Goal: Task Accomplishment & Management: Complete application form

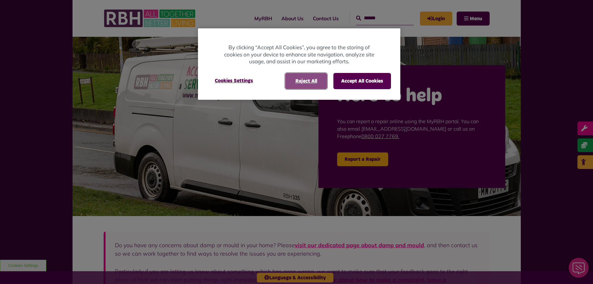
click at [303, 79] on button "Reject All" at bounding box center [306, 81] width 42 height 16
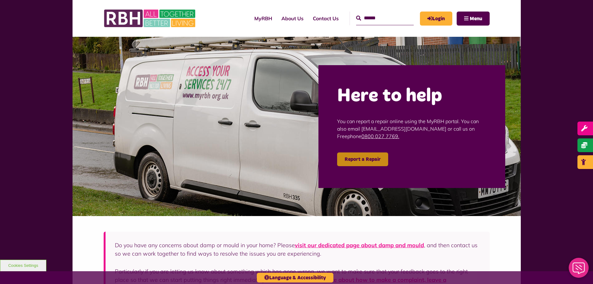
click at [365, 158] on link "Report a Repair" at bounding box center [362, 159] width 51 height 14
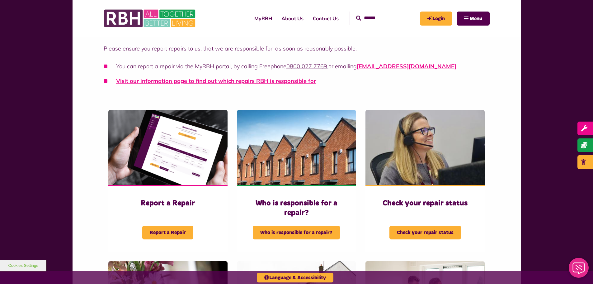
scroll to position [156, 0]
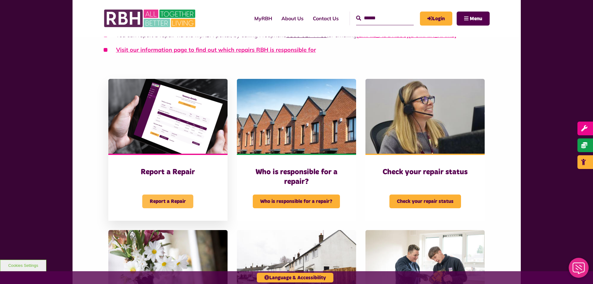
click at [162, 199] on span "Report a Repair" at bounding box center [167, 201] width 51 height 14
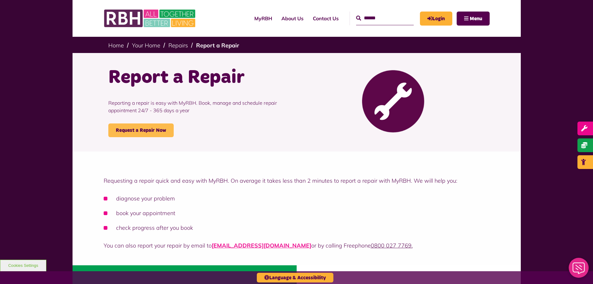
click at [154, 127] on link "Request a Repair Now" at bounding box center [140, 130] width 65 height 14
